Goal: Task Accomplishment & Management: Complete application form

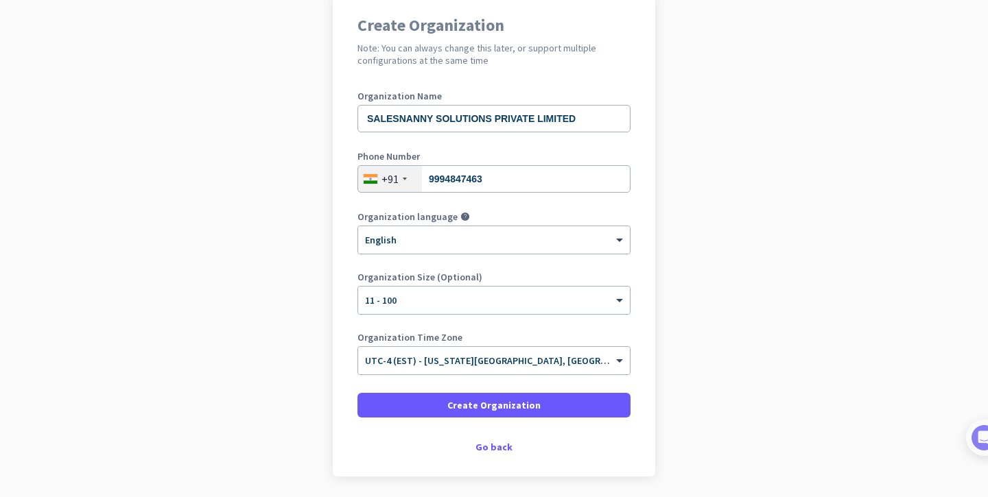
scroll to position [167, 0]
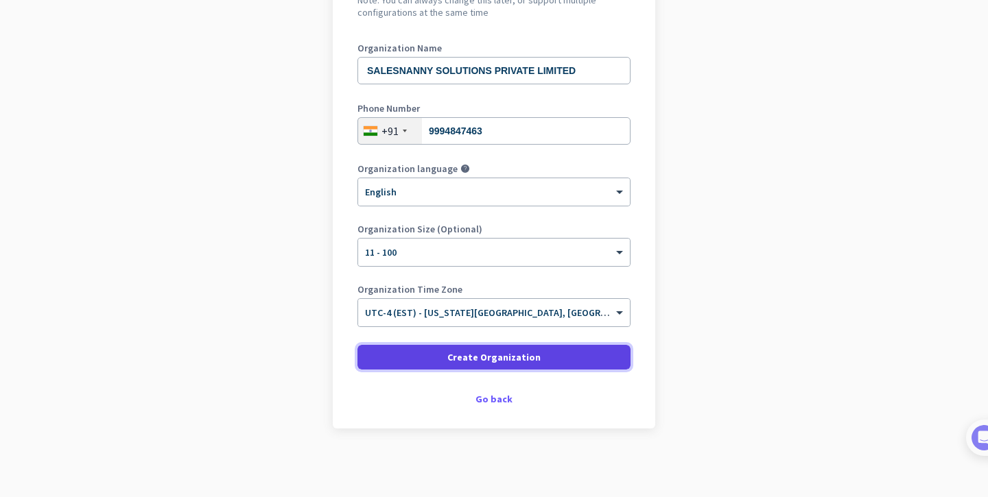
click at [495, 357] on span "Create Organization" at bounding box center [493, 357] width 93 height 14
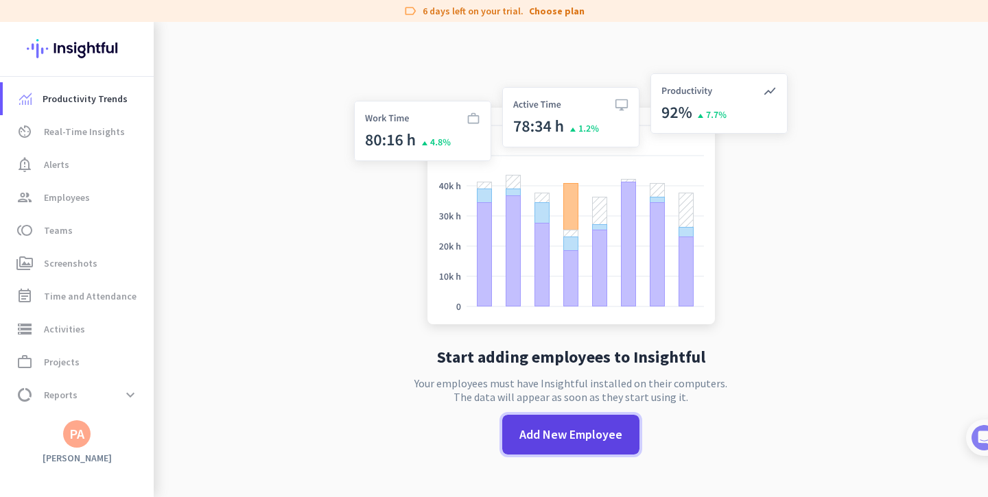
click at [562, 441] on span "Add New Employee" at bounding box center [570, 435] width 103 height 18
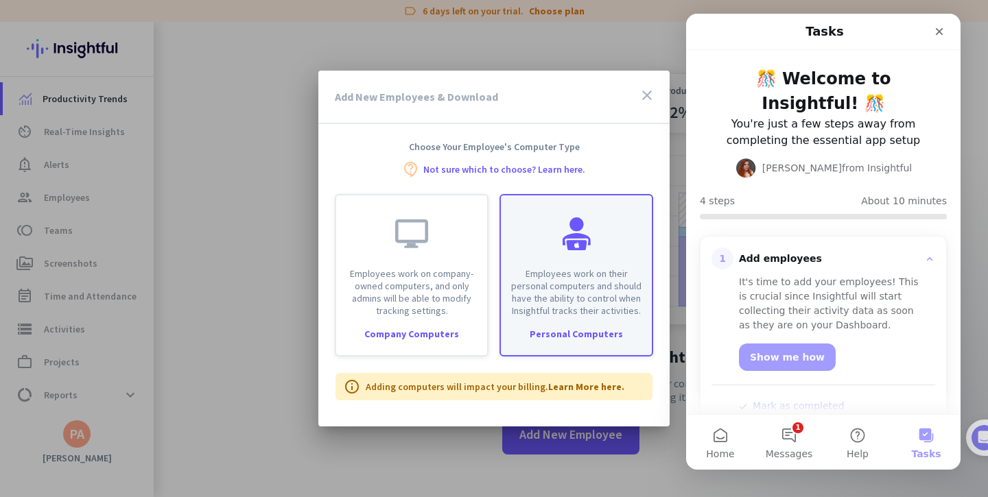
click at [560, 273] on p "Employees work on their personal computers and should have the ability to contr…" at bounding box center [576, 291] width 134 height 49
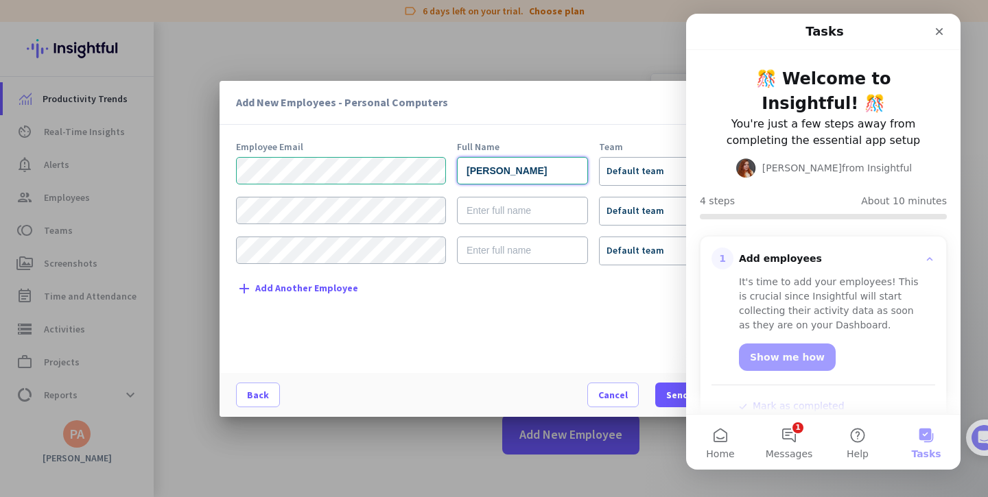
type input "[PERSON_NAME]"
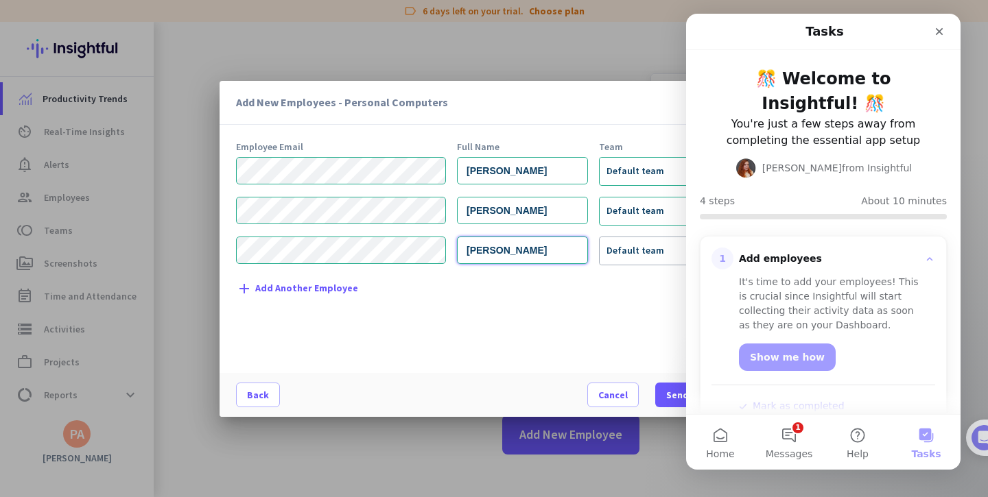
type input "[PERSON_NAME]"
click at [942, 27] on icon "Close" at bounding box center [938, 31] width 11 height 11
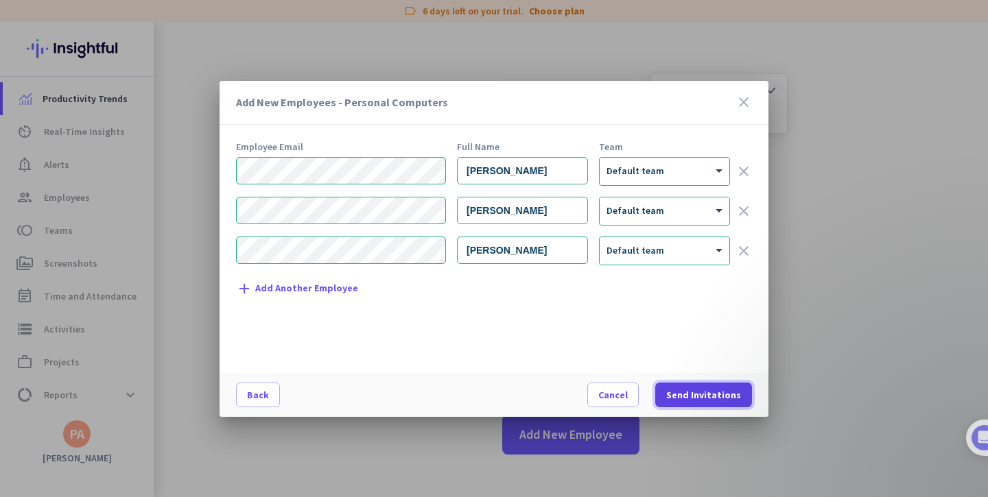
click at [691, 394] on span "Send Invitations" at bounding box center [703, 395] width 75 height 14
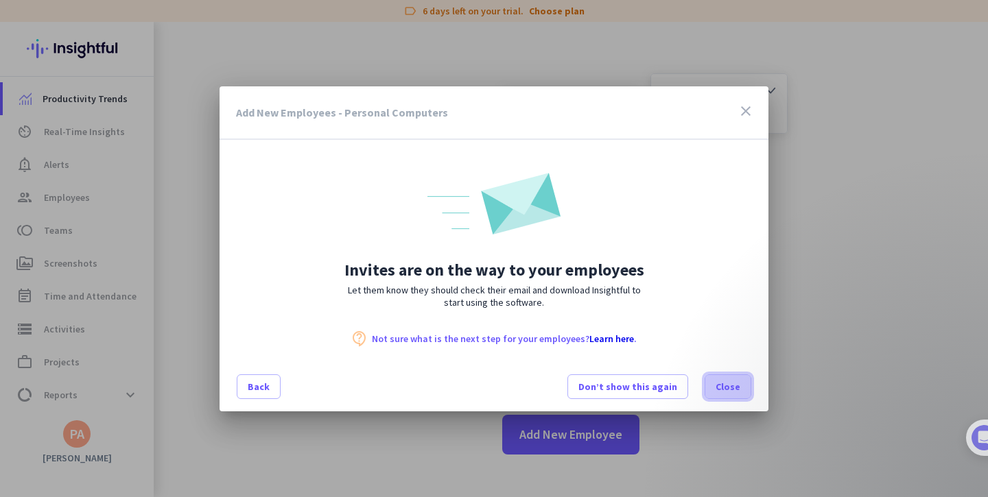
click at [732, 385] on span "Close" at bounding box center [727, 387] width 25 height 14
